Goal: Information Seeking & Learning: Find specific fact

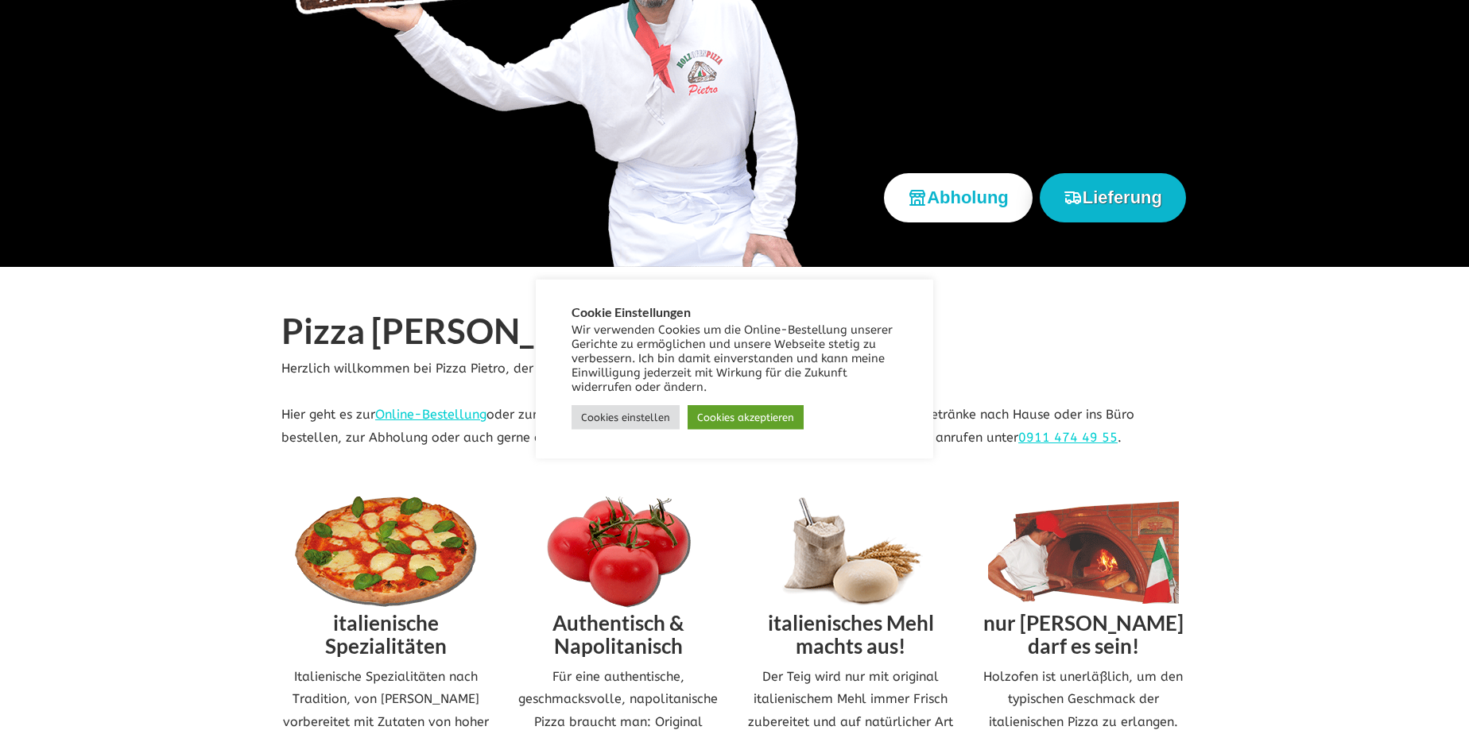
scroll to position [324, 0]
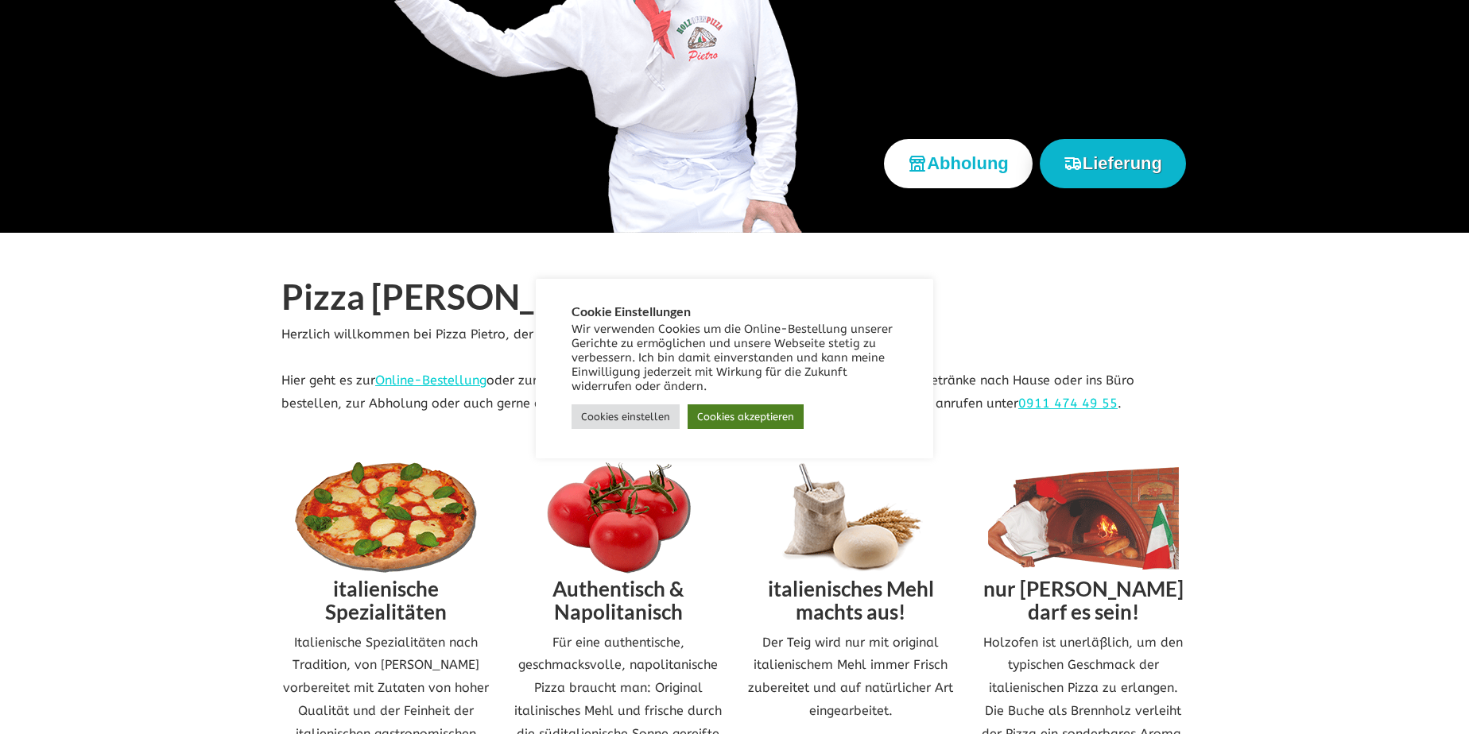
click at [722, 418] on link "Cookies akzeptieren" at bounding box center [745, 416] width 116 height 25
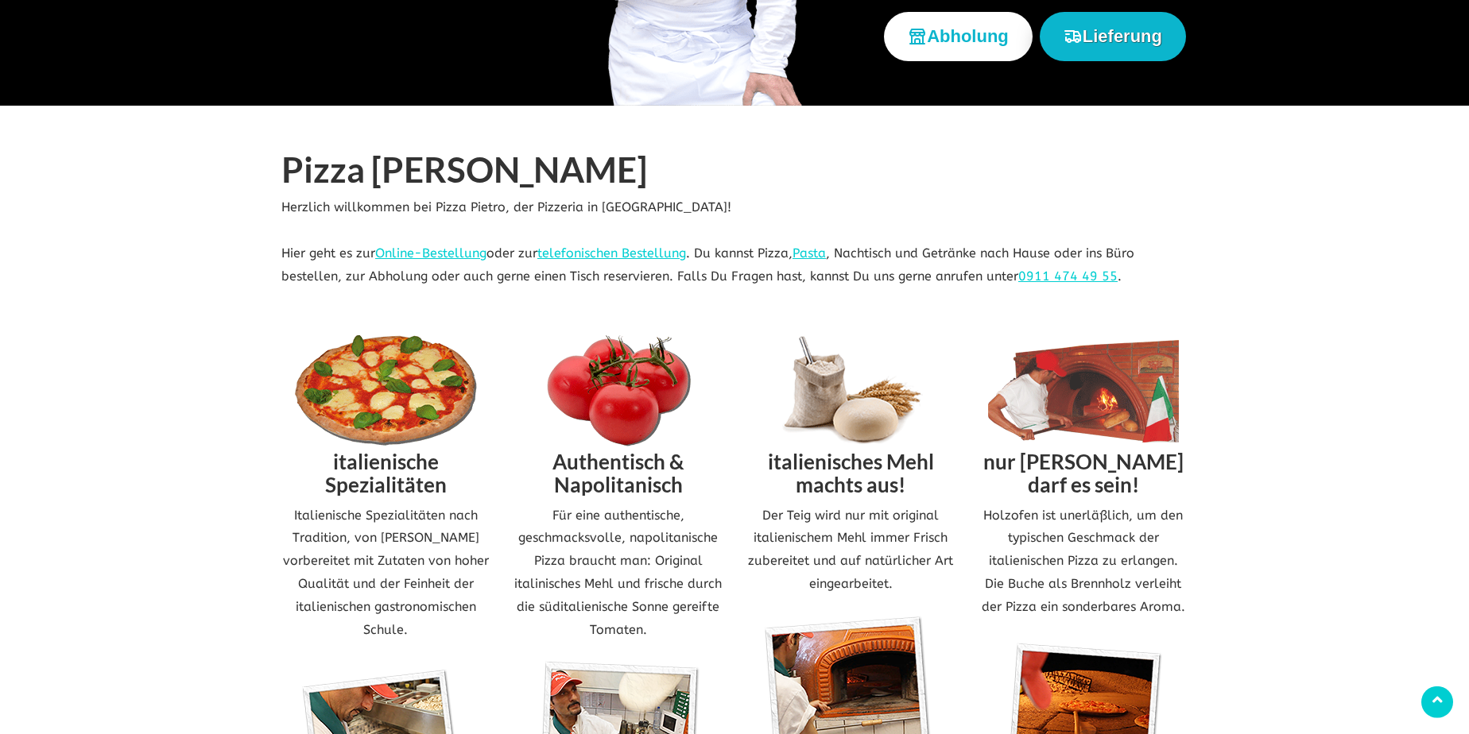
scroll to position [486, 0]
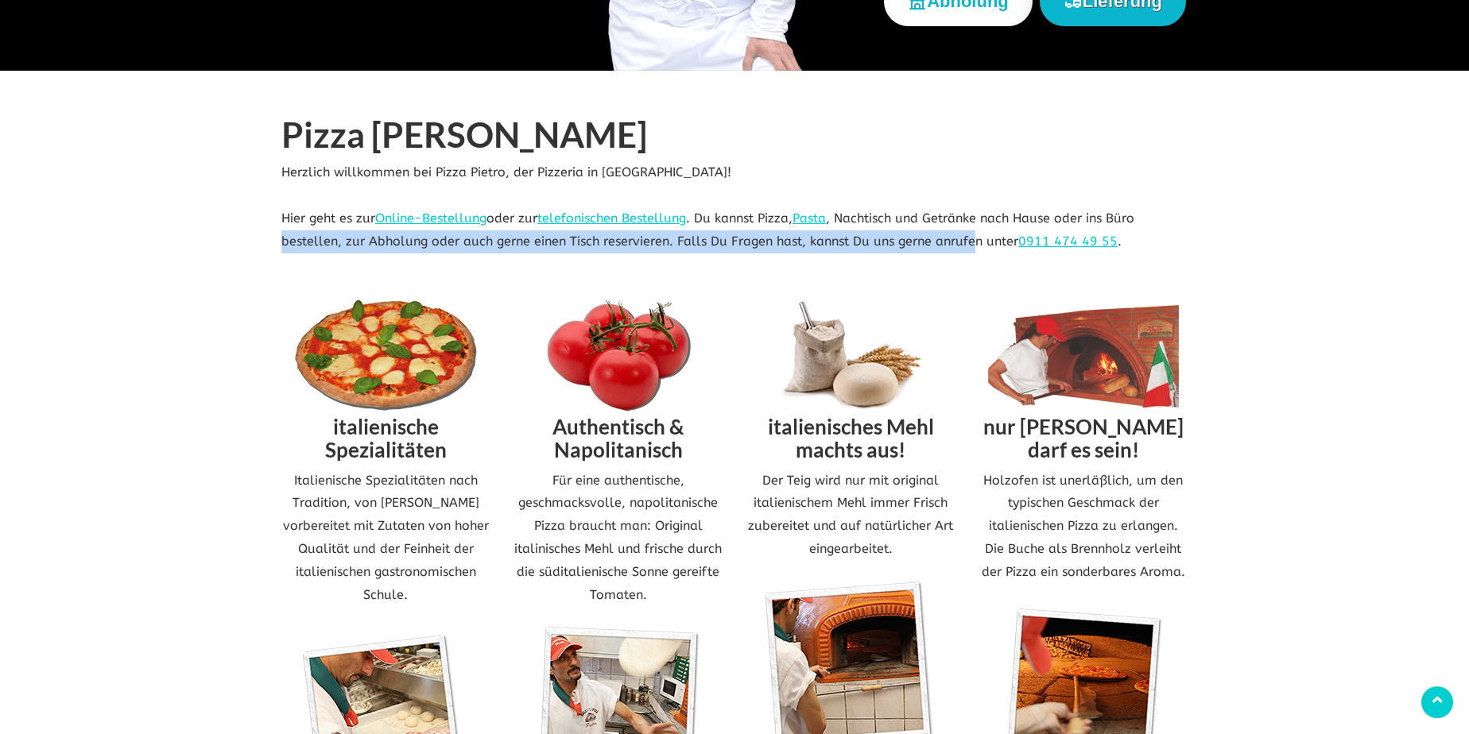
drag, startPoint x: 271, startPoint y: 242, endPoint x: 970, endPoint y: 241, distance: 698.5
click at [970, 241] on div "Pizza [PERSON_NAME] Herzlich willkommen bei Pizza Pietro, der Pizzeria in [GEOG…" at bounding box center [734, 184] width 930 height 138
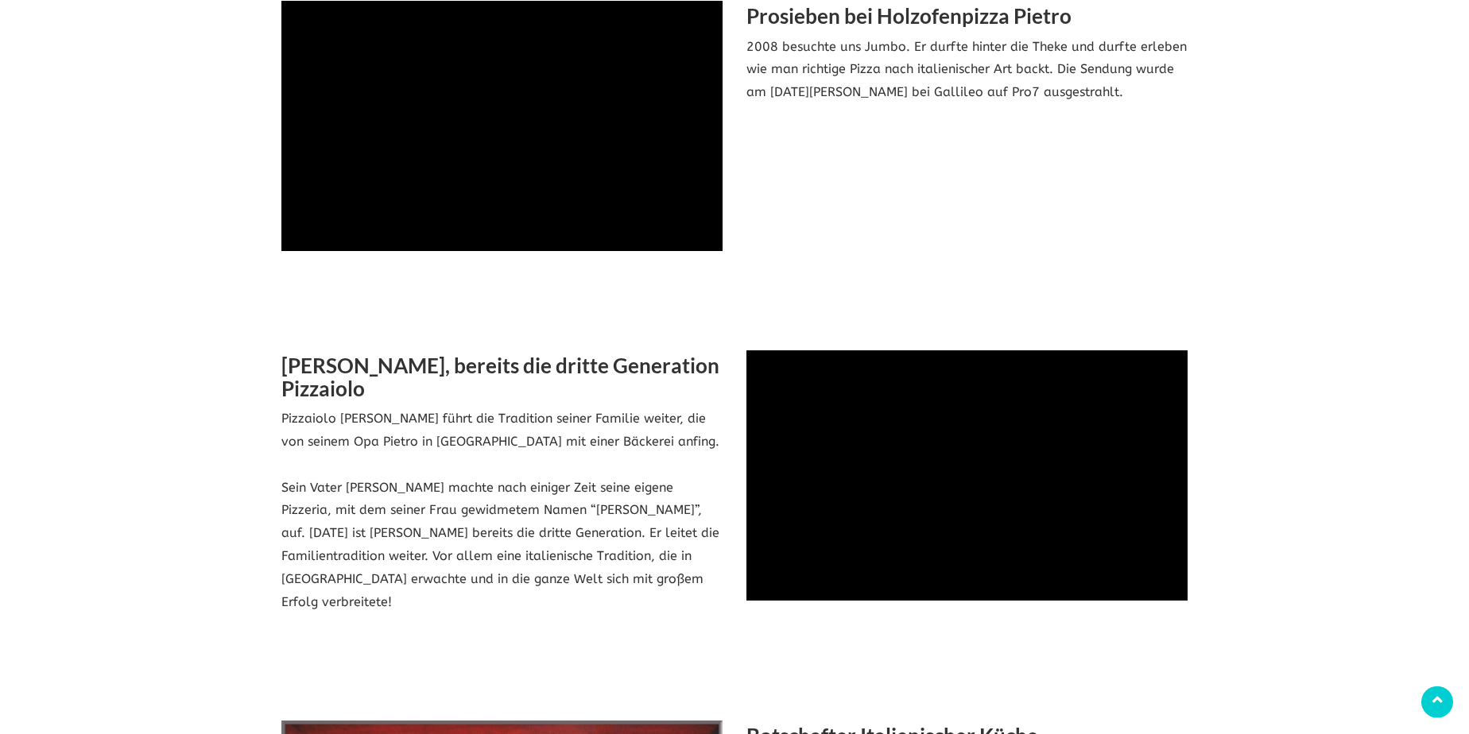
scroll to position [1621, 0]
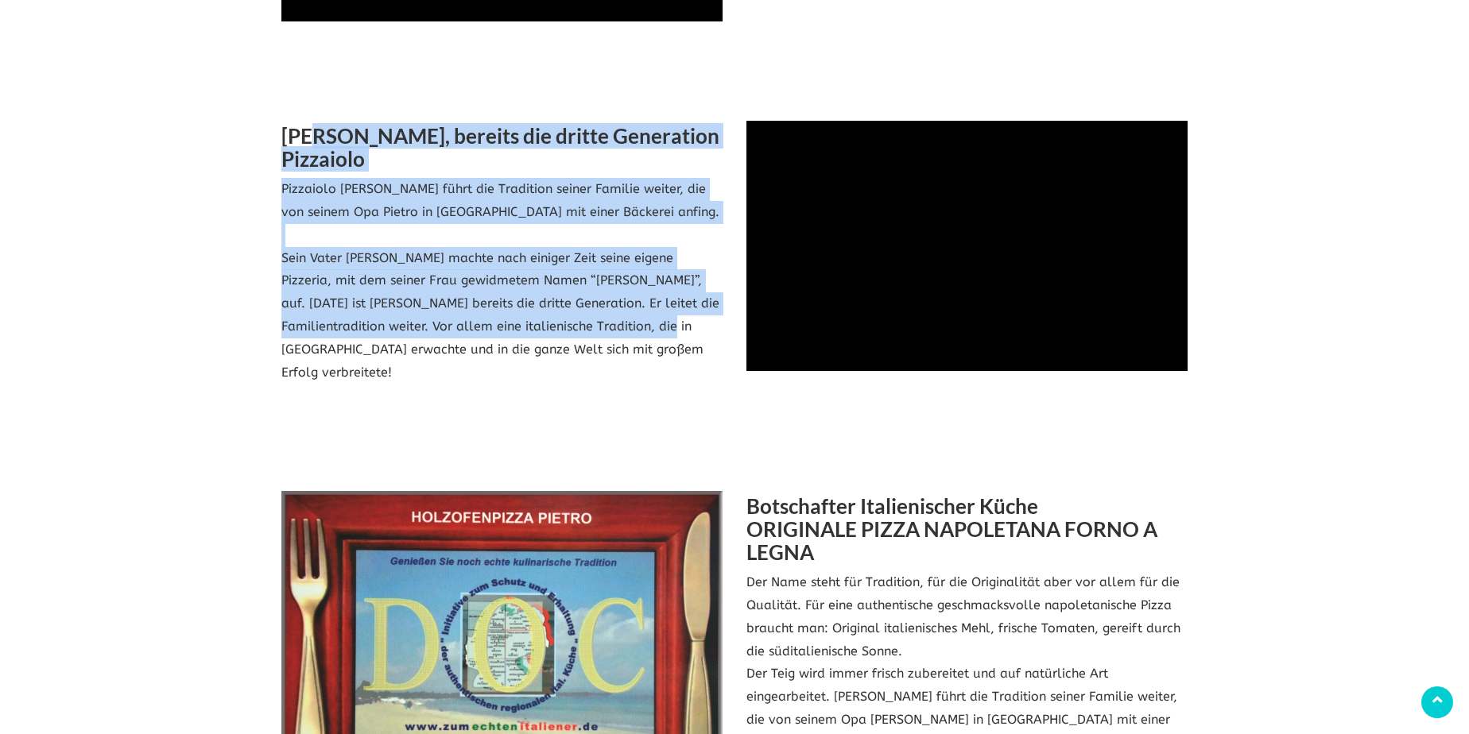
drag, startPoint x: 403, startPoint y: 198, endPoint x: 617, endPoint y: 350, distance: 263.3
click at [668, 349] on div "[PERSON_NAME], bereits die dritte Generation Pizzaiolo Pizzaiolo [PERSON_NAME] …" at bounding box center [501, 260] width 465 height 279
click at [542, 343] on p "Pizzaiolo [PERSON_NAME] führt die Tradition seiner Familie weiter, die von sein…" at bounding box center [501, 281] width 441 height 206
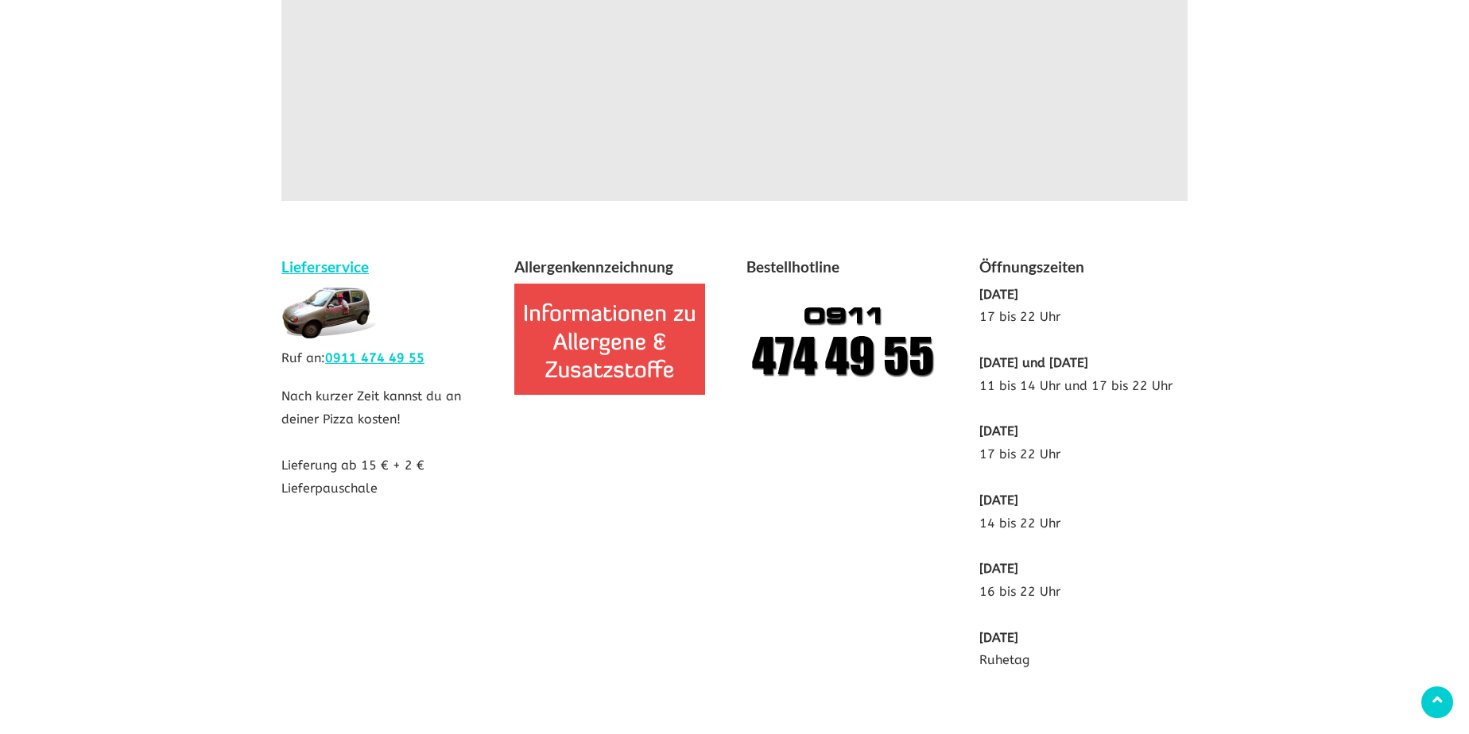
scroll to position [3098, 0]
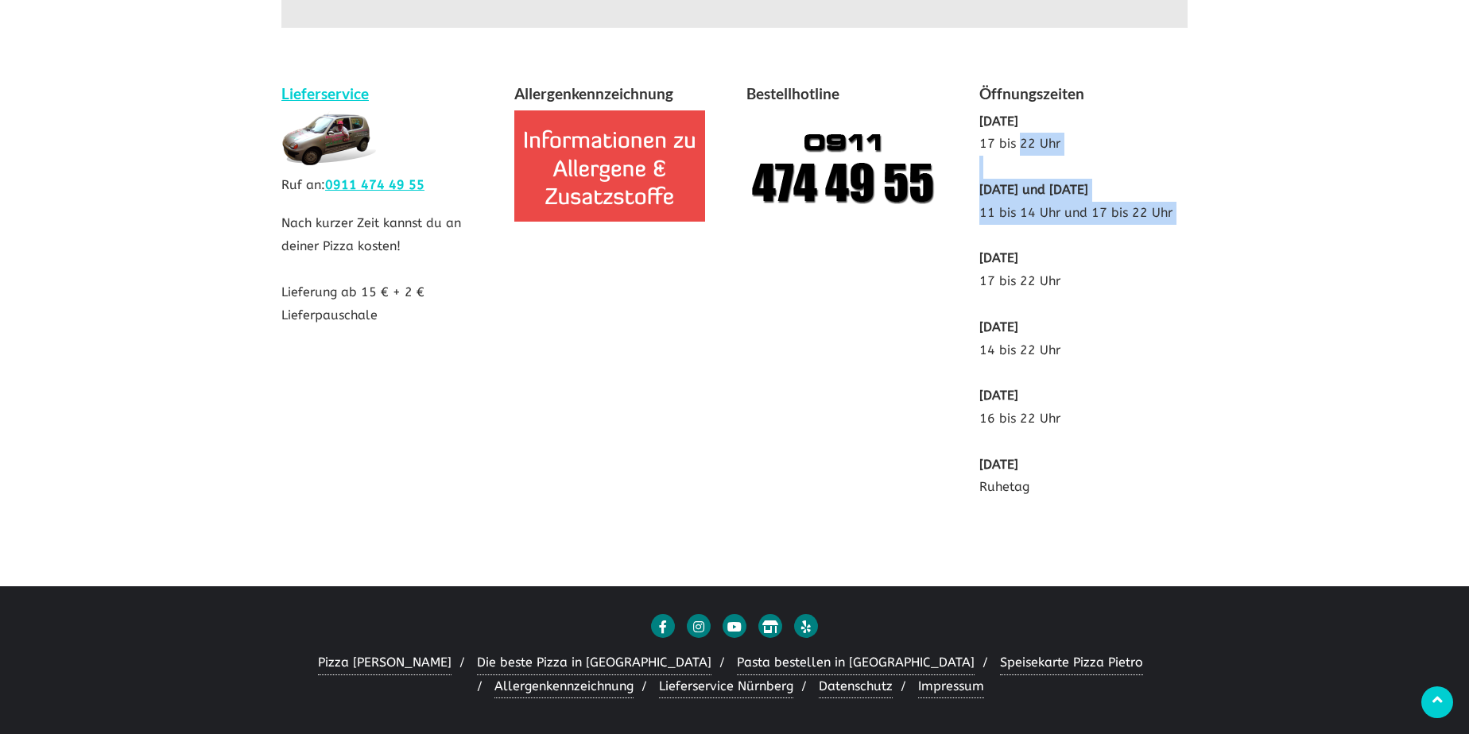
drag, startPoint x: 1021, startPoint y: 145, endPoint x: 1171, endPoint y: 238, distance: 176.6
click at [1171, 238] on p "[DATE] 17 bis 22 Uhr [DATE] und [DATE] 11 bis 14 Uhr und 17 bis 22 Uhr [DATE] 1…" at bounding box center [1083, 304] width 209 height 389
click at [1084, 209] on p "[DATE] 17 bis 22 Uhr [DATE] und [DATE] 11 bis 14 Uhr und 17 bis 22 Uhr [DATE] 1…" at bounding box center [1083, 304] width 209 height 389
drag, startPoint x: 1012, startPoint y: 211, endPoint x: 1189, endPoint y: 211, distance: 176.4
click at [1189, 211] on div "Öffnungszeiten [DATE] 17 bis 22 Uhr [DATE] und [DATE] 11 bis 14 Uhr und 17 bis …" at bounding box center [1083, 298] width 233 height 433
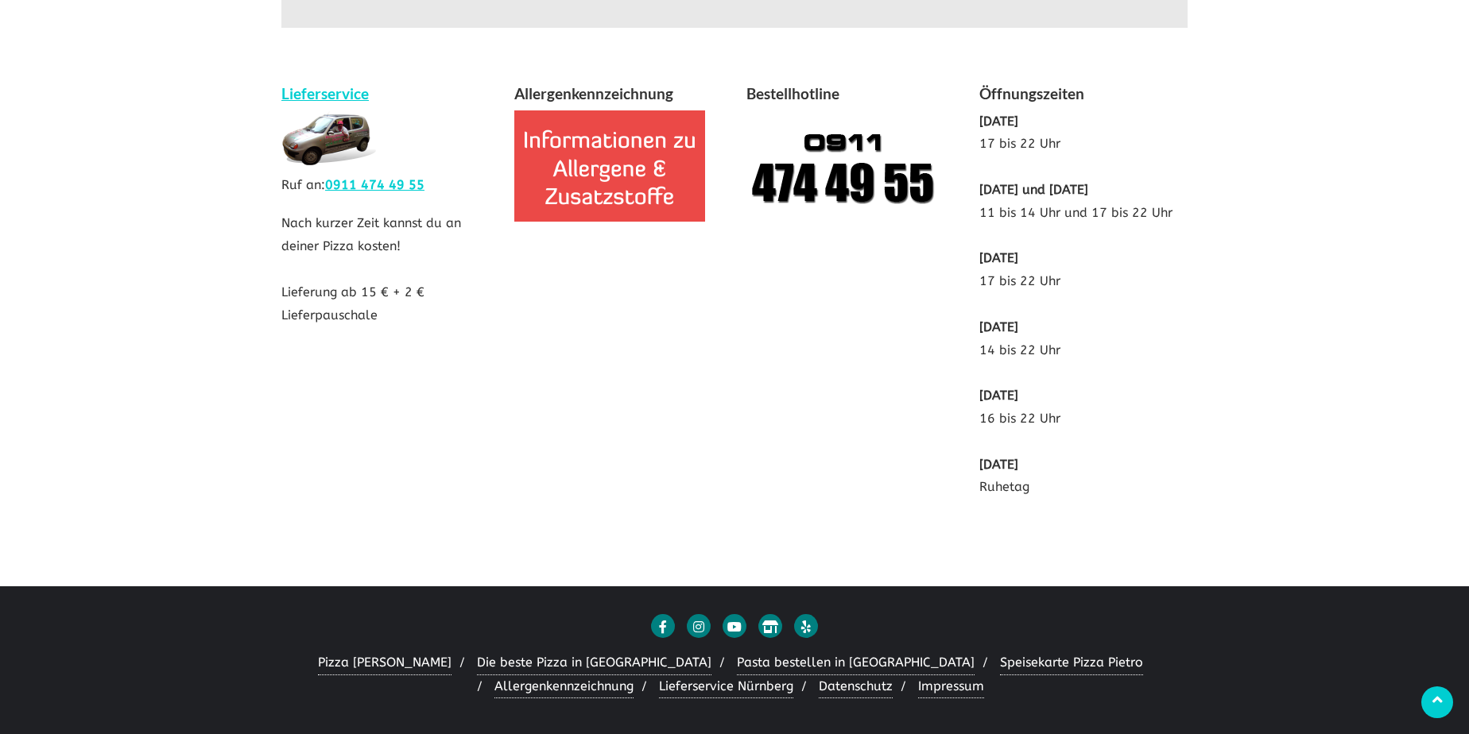
click at [1085, 235] on p "[DATE] 17 bis 22 Uhr [DATE] und [DATE] 11 bis 14 Uhr und 17 bis 22 Uhr [DATE] 1…" at bounding box center [1083, 304] width 209 height 389
drag, startPoint x: 999, startPoint y: 284, endPoint x: 1081, endPoint y: 473, distance: 206.1
click at [1081, 473] on p "[DATE] 17 bis 22 Uhr [DATE] und [DATE] 11 bis 14 Uhr und 17 bis 22 Uhr [DATE] 1…" at bounding box center [1083, 304] width 209 height 389
drag, startPoint x: 1056, startPoint y: 401, endPoint x: 670, endPoint y: 176, distance: 447.3
click at [1054, 396] on p "[DATE] 17 bis 22 Uhr [DATE] und [DATE] 11 bis 14 Uhr und 17 bis 22 Uhr [DATE] 1…" at bounding box center [1083, 304] width 209 height 389
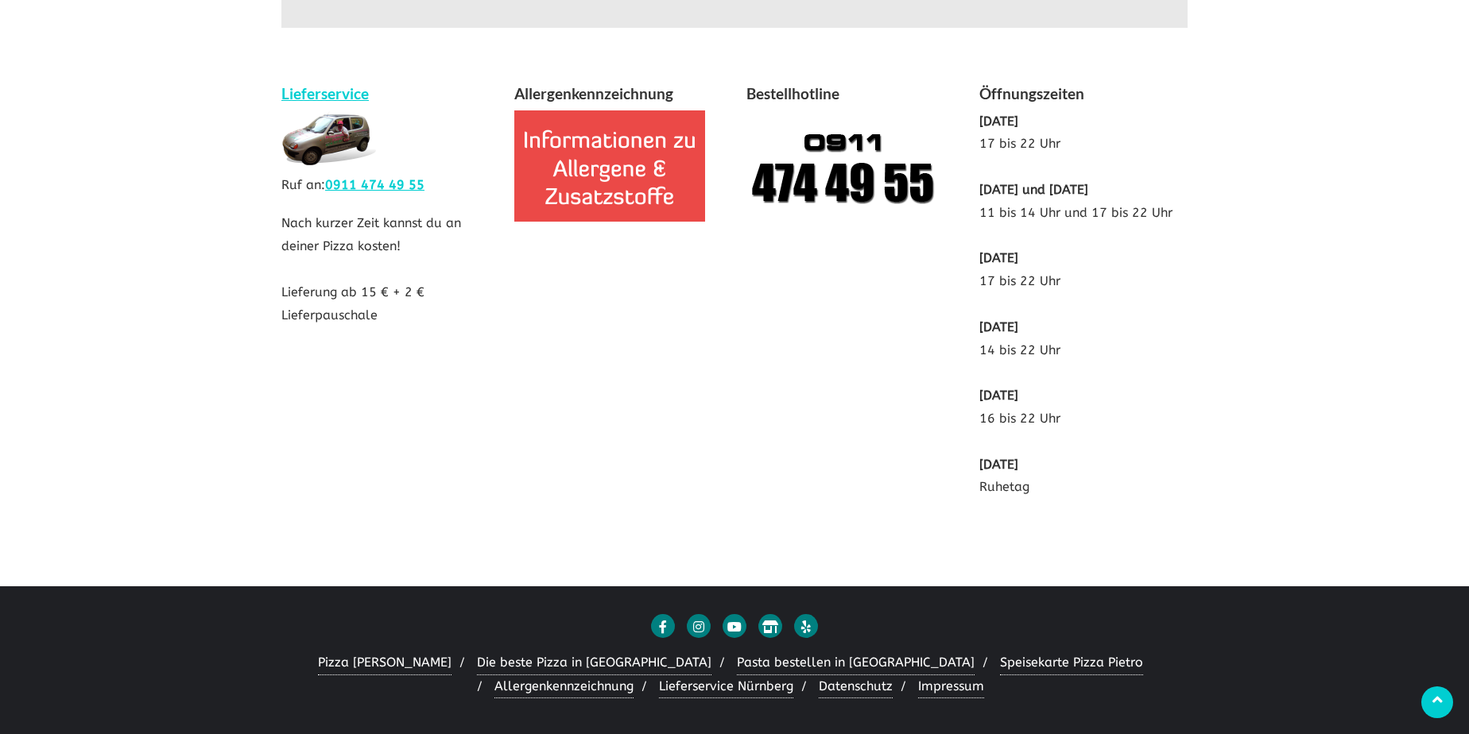
drag, startPoint x: 307, startPoint y: 289, endPoint x: 447, endPoint y: 323, distance: 144.6
click at [447, 323] on div "Lieferservice Ruf an: 0911 474 49 55 Nach kurzer Zeit kannst du an deiner Pizza…" at bounding box center [385, 212] width 233 height 261
click at [404, 305] on div "Lieferservice Ruf an: 0911 474 49 55 Nach kurzer Zeit kannst du an deiner Pizza…" at bounding box center [385, 212] width 233 height 261
